Goal: Information Seeking & Learning: Find specific page/section

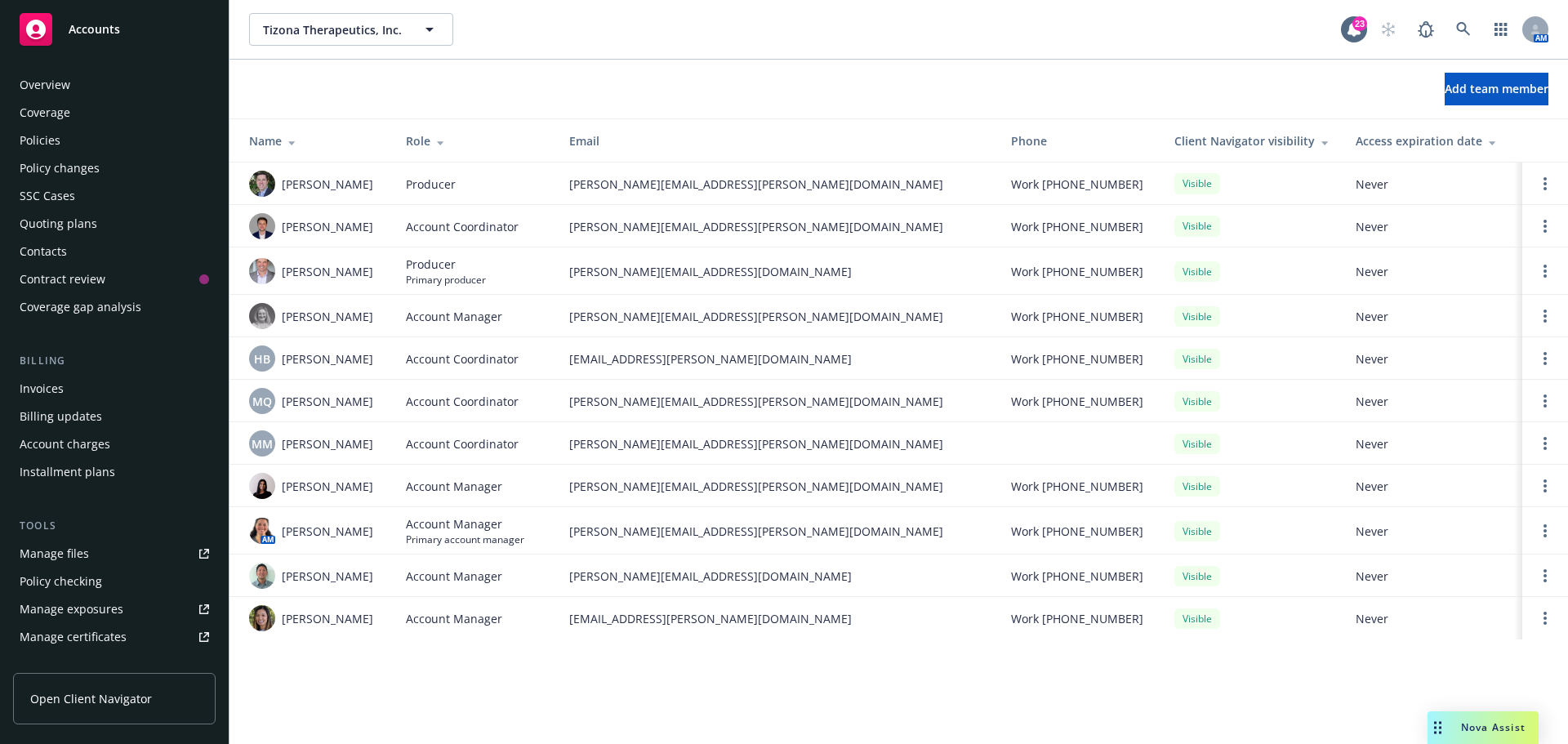
scroll to position [348, 0]
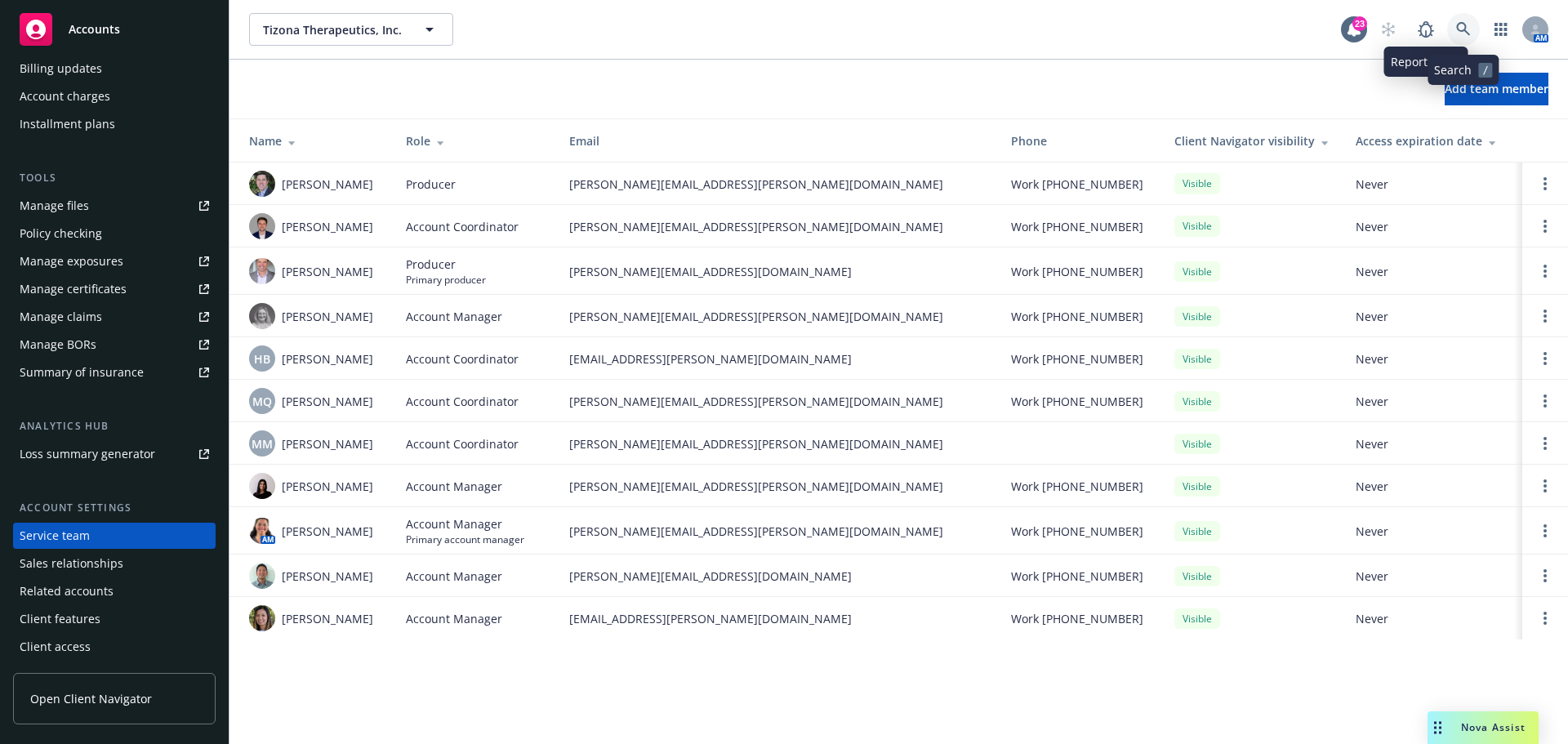
click at [1465, 27] on icon at bounding box center [1463, 28] width 14 height 14
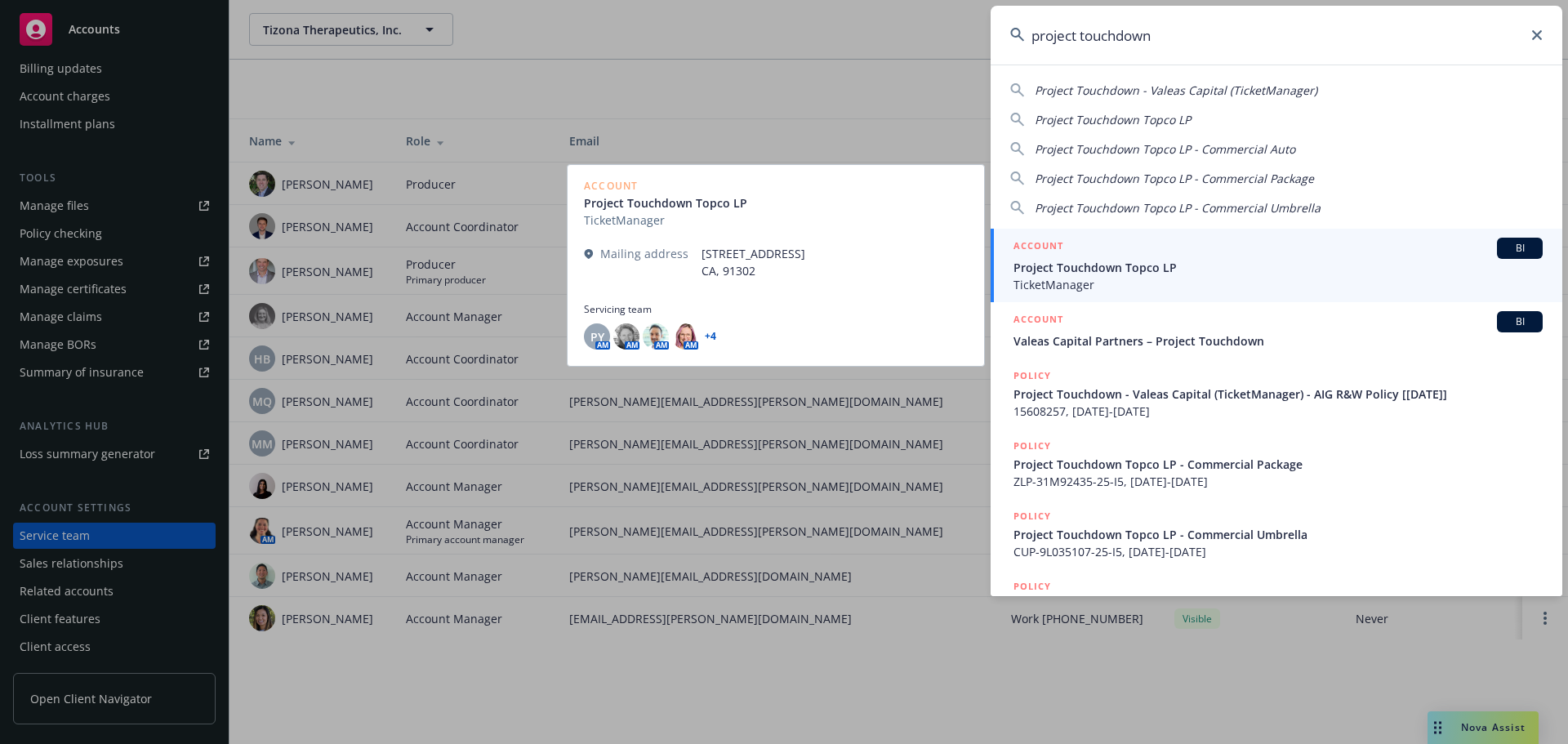
type input "project touchdown"
click at [1505, 242] on span "BI" at bounding box center [1520, 248] width 33 height 15
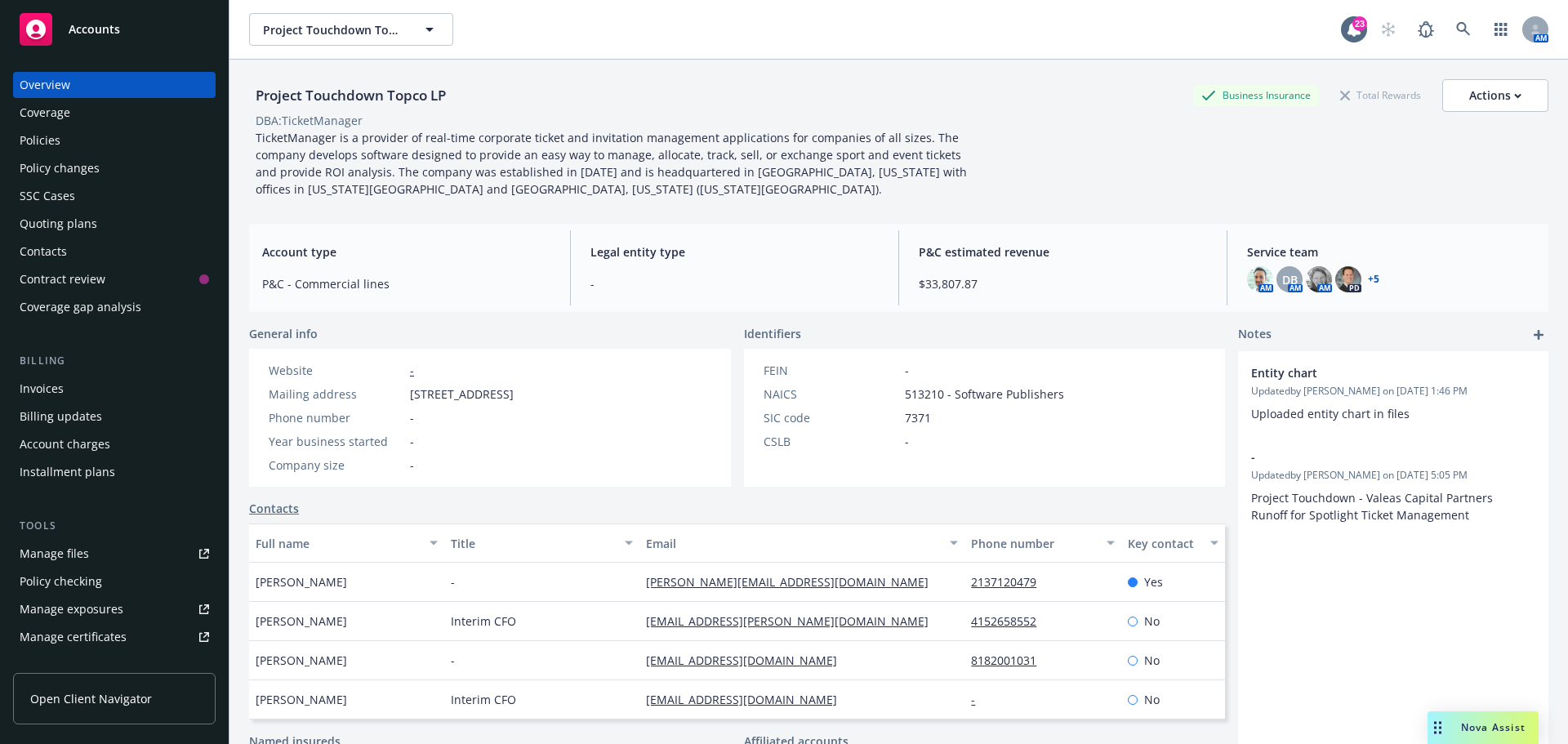
click at [1368, 279] on link "+ 5" at bounding box center [1374, 279] width 11 height 10
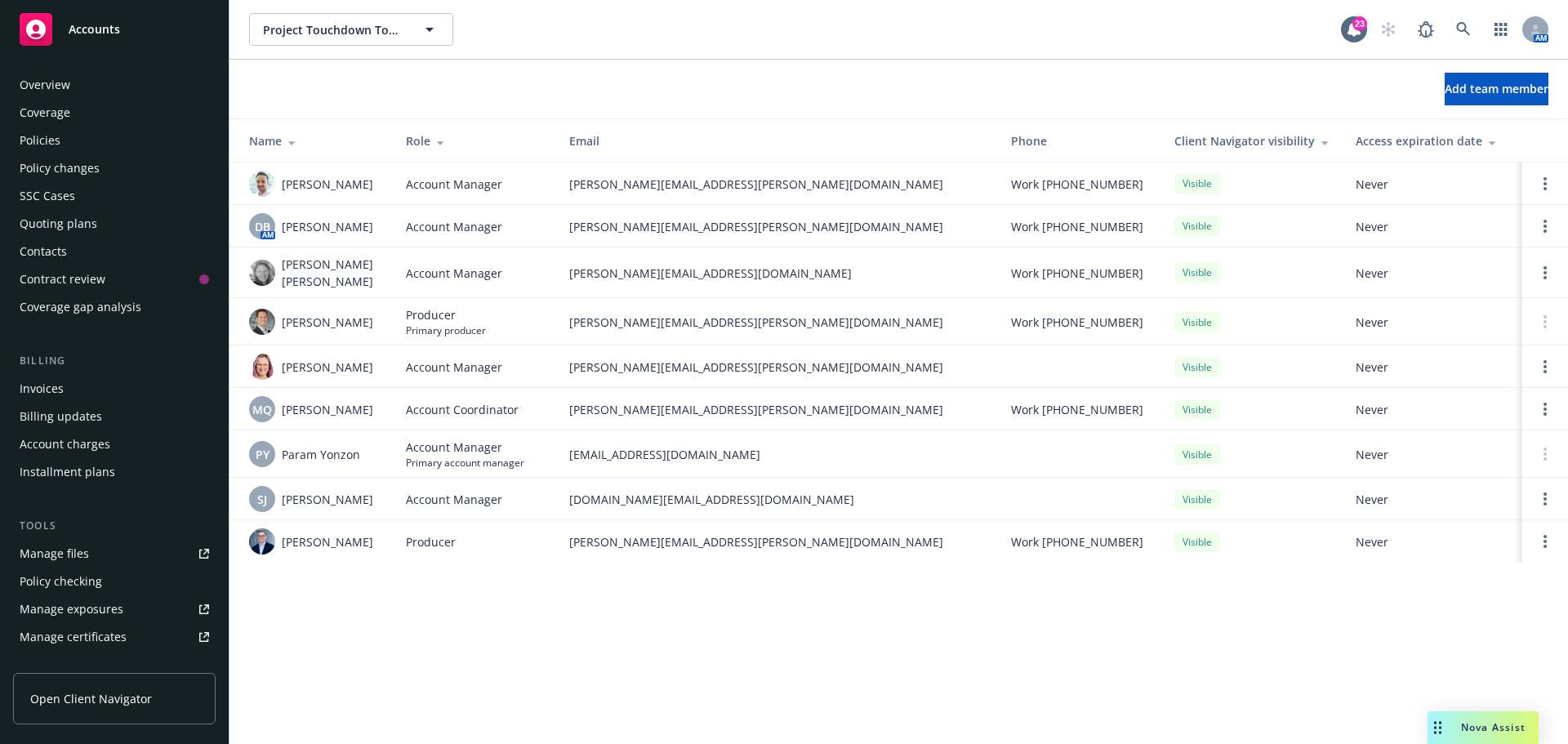
click at [46, 139] on div "Policies" at bounding box center [39, 140] width 41 height 27
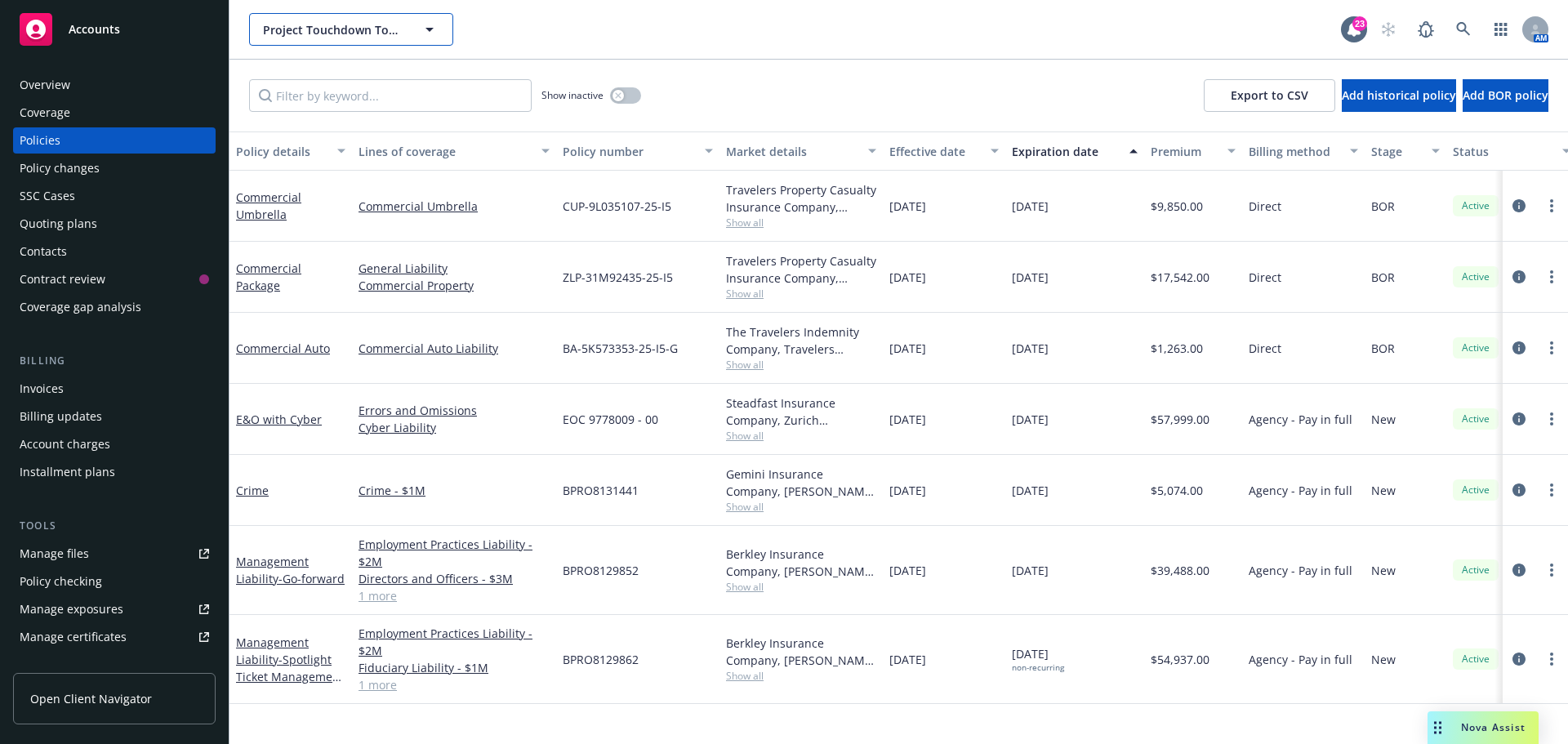
click at [425, 29] on icon "button" at bounding box center [429, 28] width 19 height 19
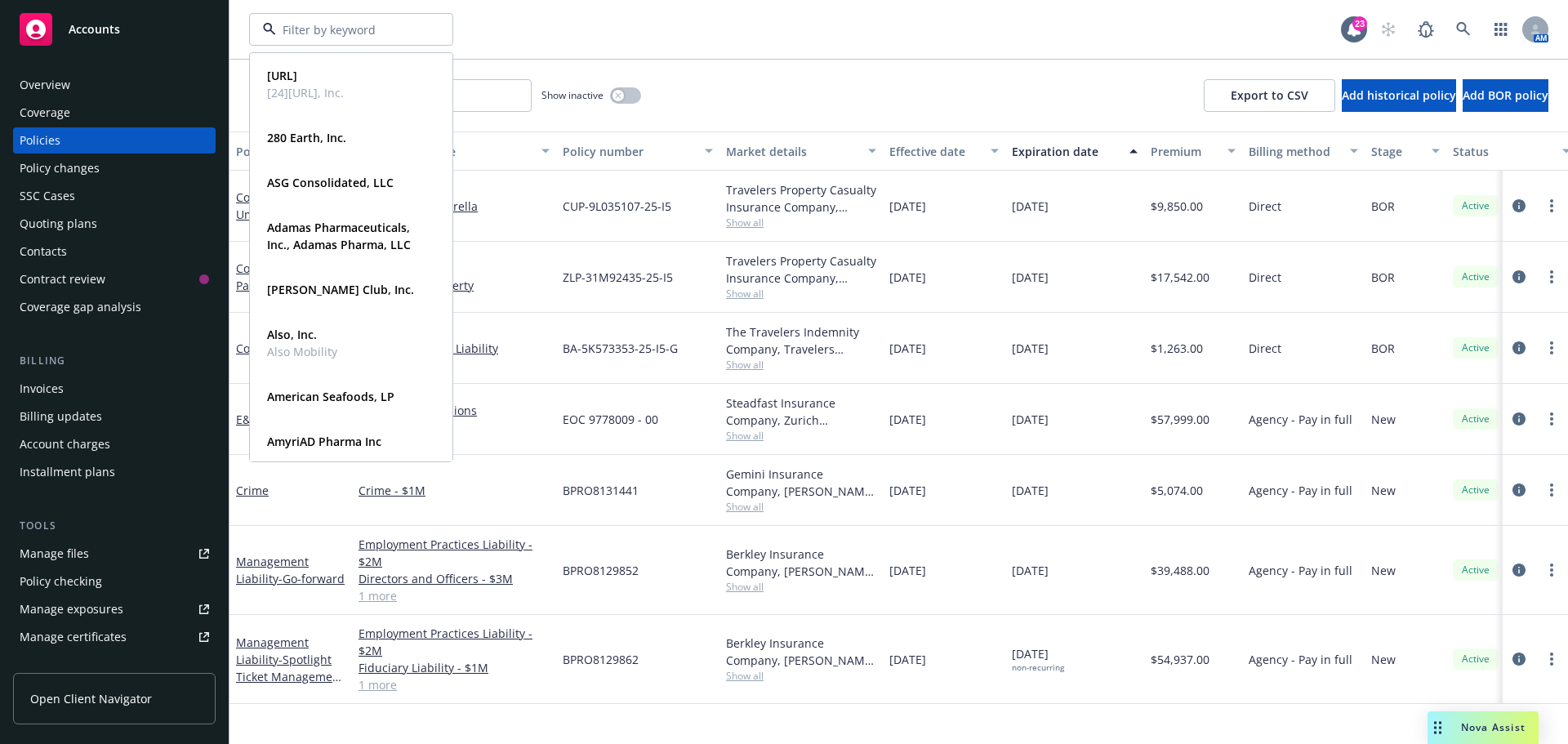
click at [50, 90] on div "Overview" at bounding box center [44, 84] width 50 height 27
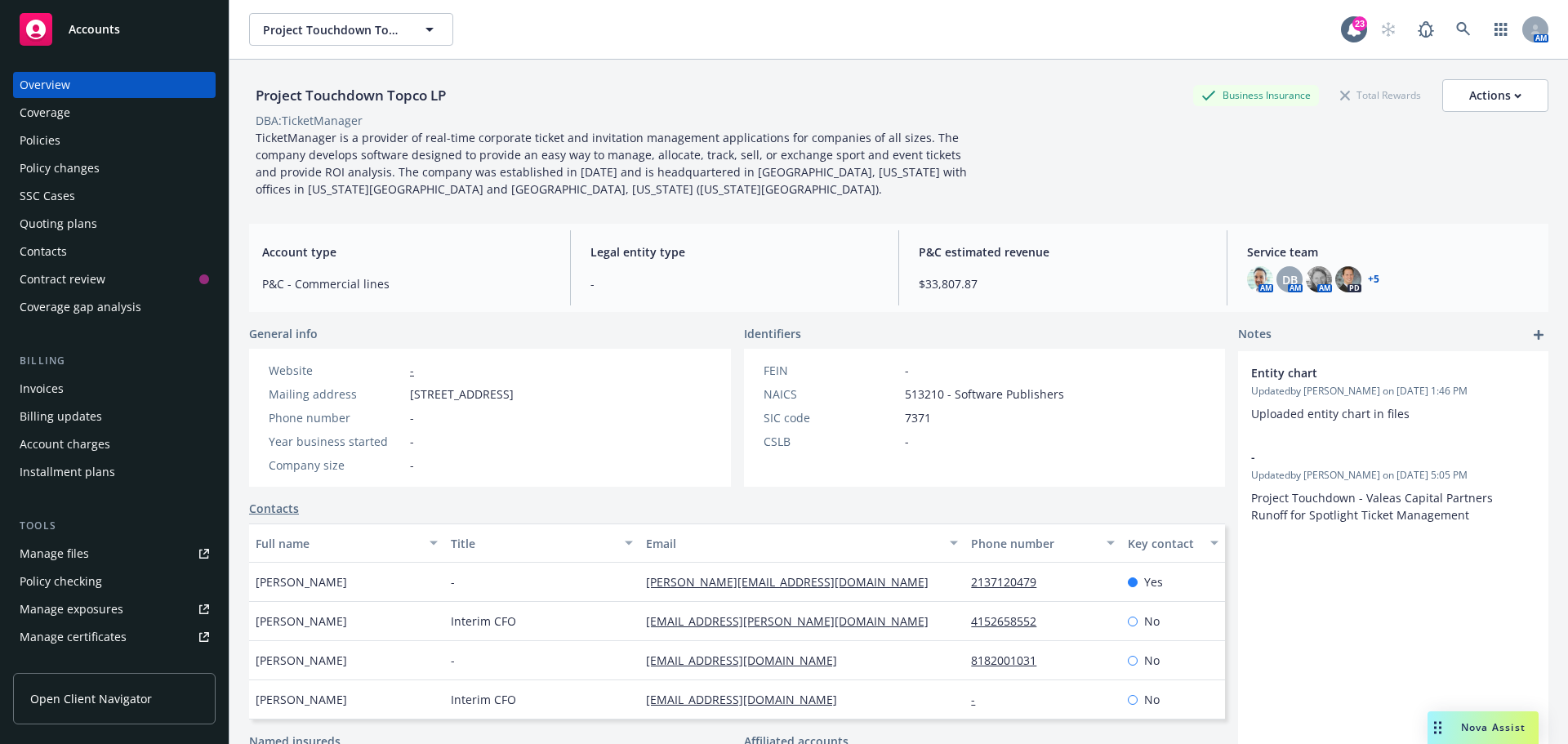
click at [37, 137] on div "Policies" at bounding box center [39, 140] width 41 height 27
